Goal: Transaction & Acquisition: Download file/media

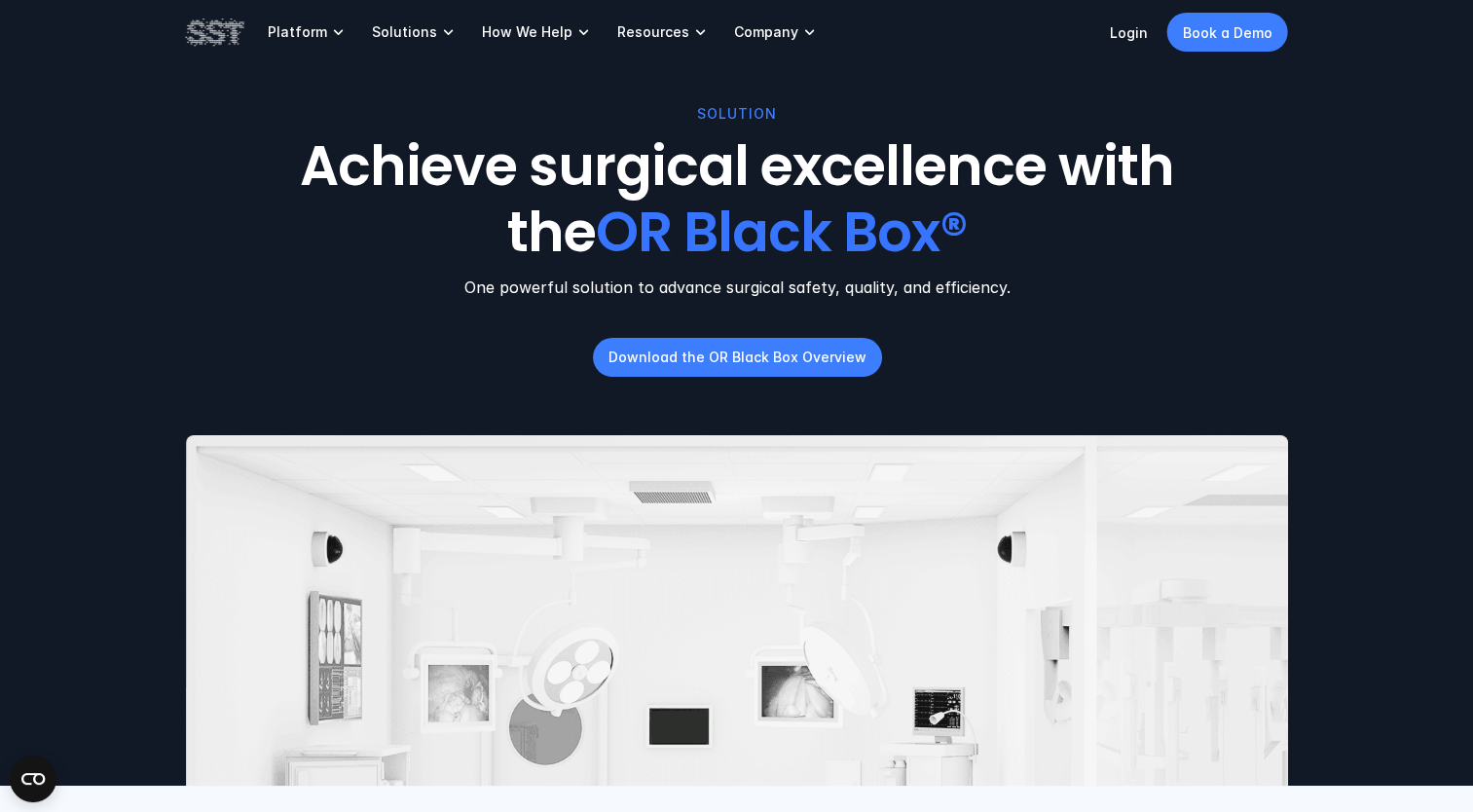
click at [786, 353] on p "Download the OR Black Box Overview" at bounding box center [736, 356] width 258 height 21
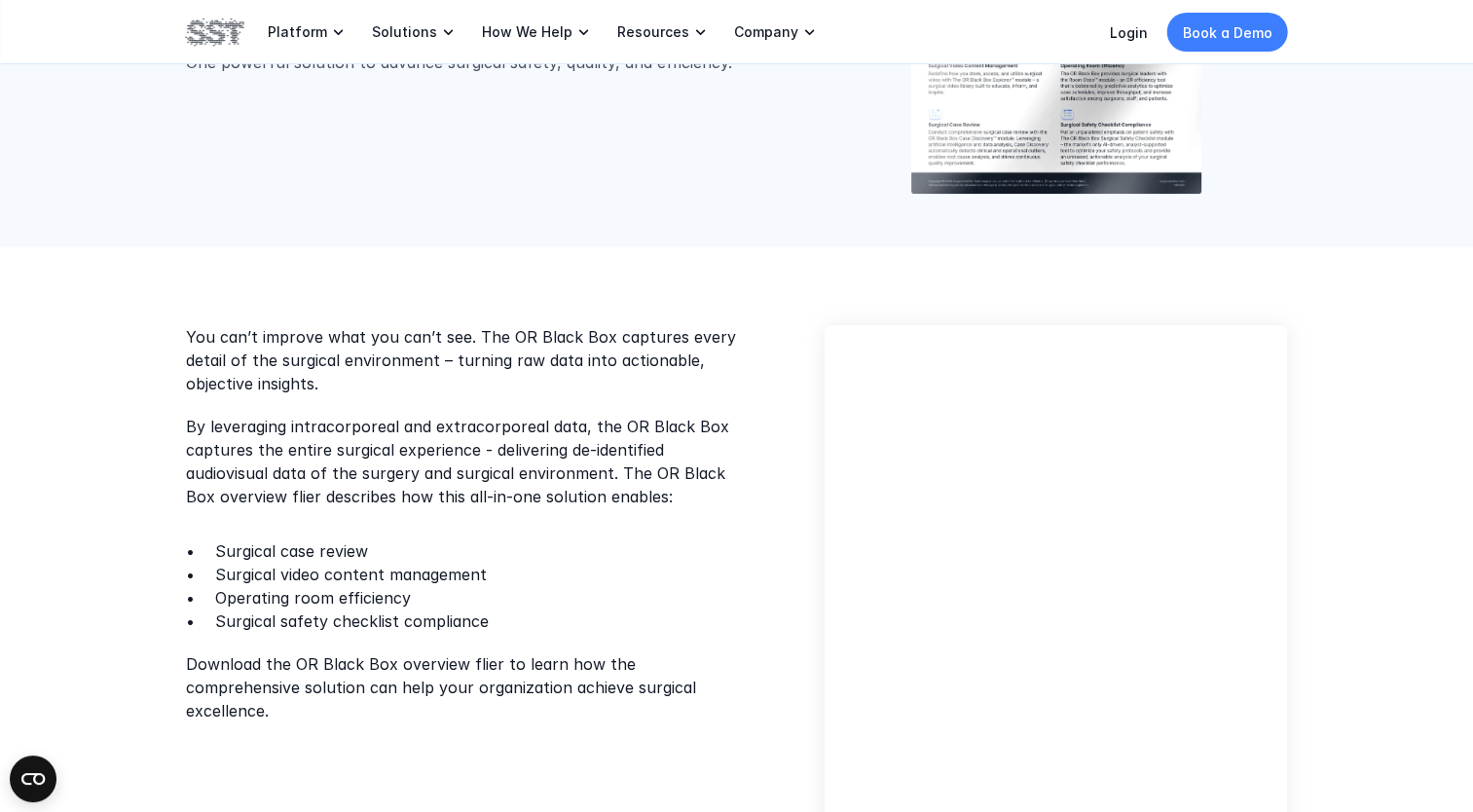
scroll to position [288, 0]
